Goal: Find contact information: Find contact information

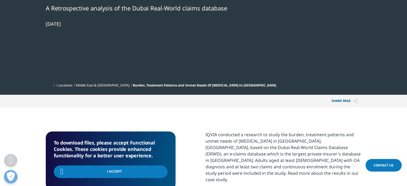
scroll to position [62, 316]
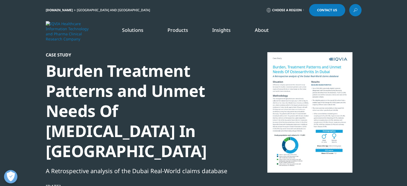
click at [297, 8] on span "Choose a Region" at bounding box center [287, 10] width 30 height 4
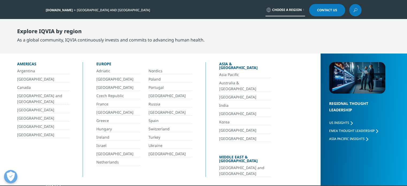
click at [220, 165] on link "[GEOGRAPHIC_DATA] and [GEOGRAPHIC_DATA]" at bounding box center [244, 171] width 51 height 12
